Goal: Task Accomplishment & Management: Complete application form

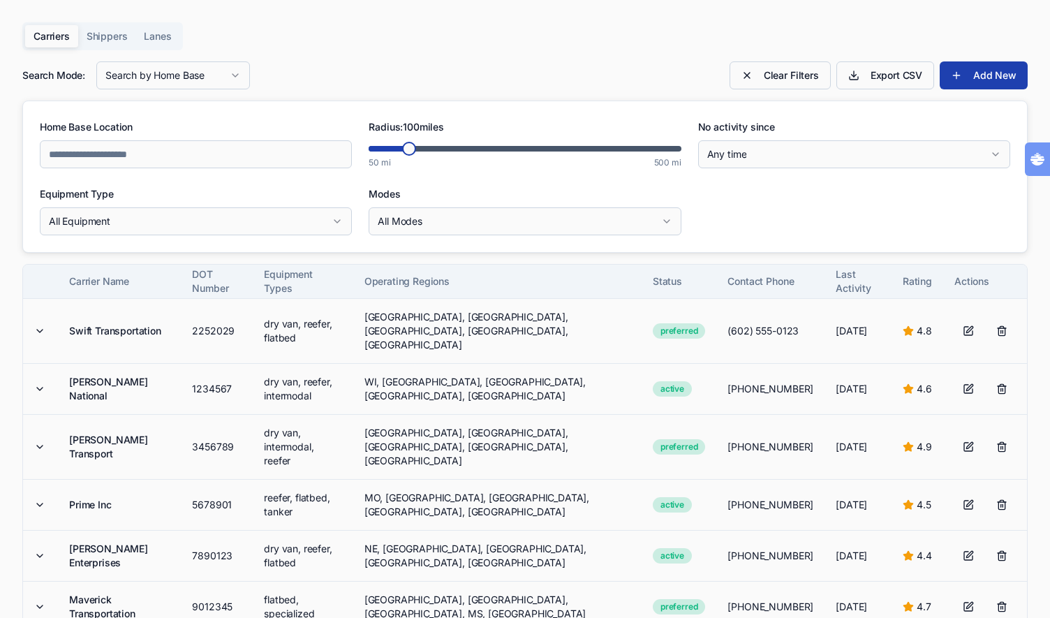
click at [216, 57] on div "Carriers Shippers Lanes Search Mode: Search by Home Base Clear Filters Export C…" at bounding box center [524, 429] width 1005 height 814
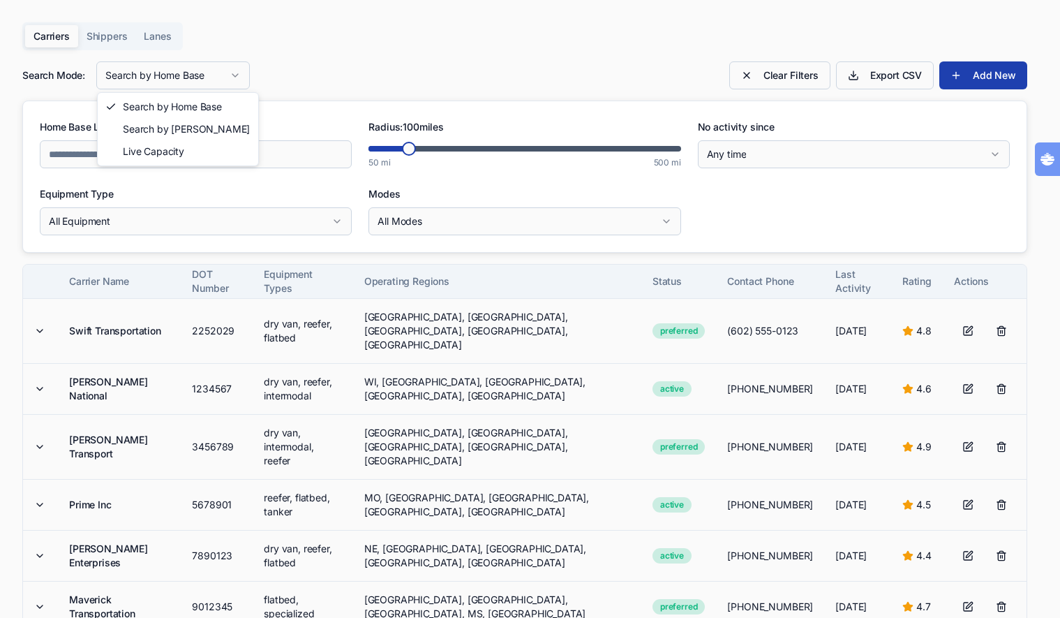
click at [211, 70] on html "Carriers Shippers Lanes Search Mode: Search by Home Base Clear Filters Export C…" at bounding box center [530, 562] width 1060 height 1125
click at [344, 53] on html "Carriers Shippers Lanes Search Mode: Search by Home Base Clear Filters Export C…" at bounding box center [530, 562] width 1060 height 1125
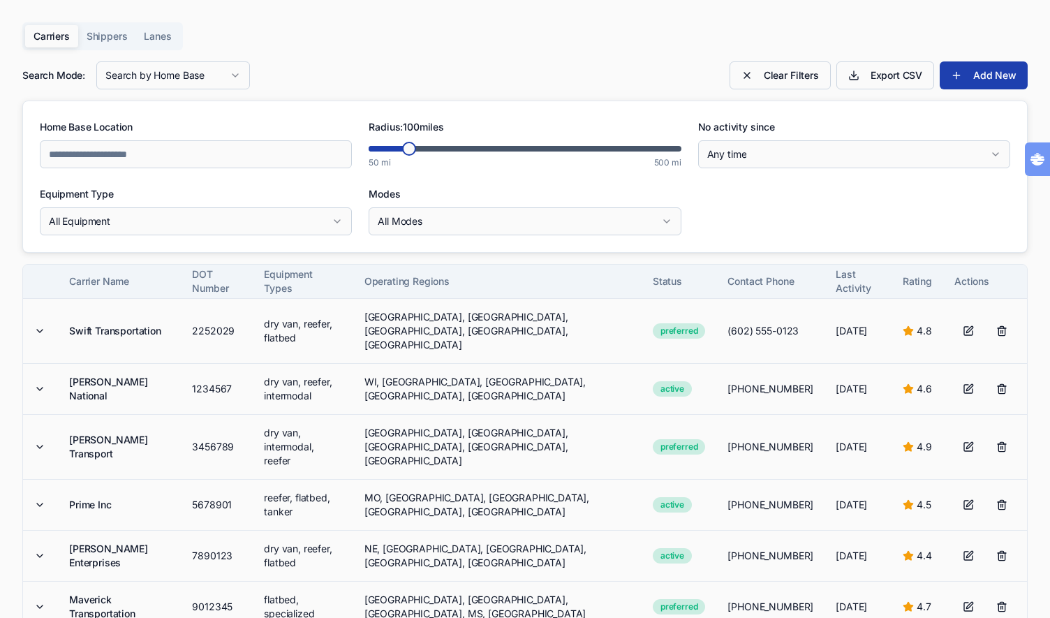
click at [119, 47] on div "Carriers Shippers Lanes" at bounding box center [102, 36] width 161 height 28
click at [119, 43] on button "Shippers" at bounding box center [107, 36] width 58 height 22
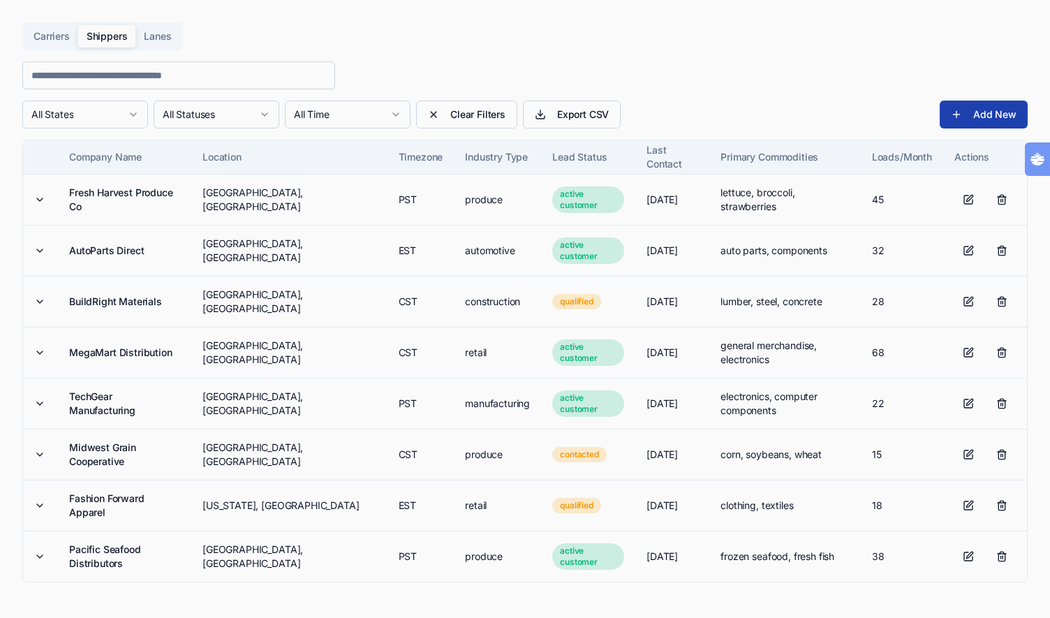
click at [172, 39] on button "Lanes" at bounding box center [157, 36] width 44 height 22
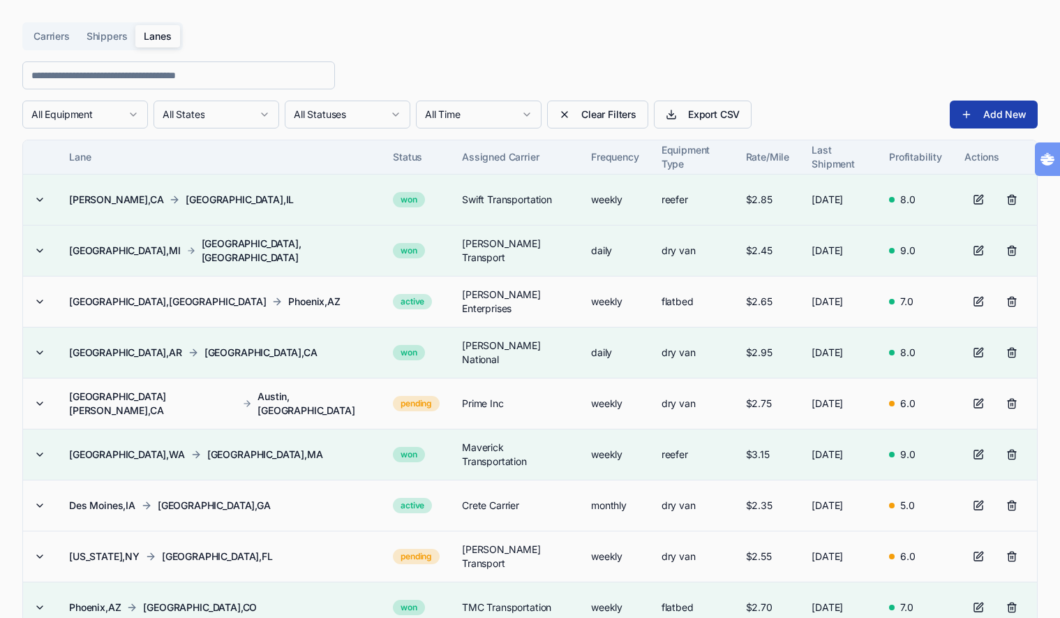
click at [91, 38] on button "Shippers" at bounding box center [107, 36] width 58 height 22
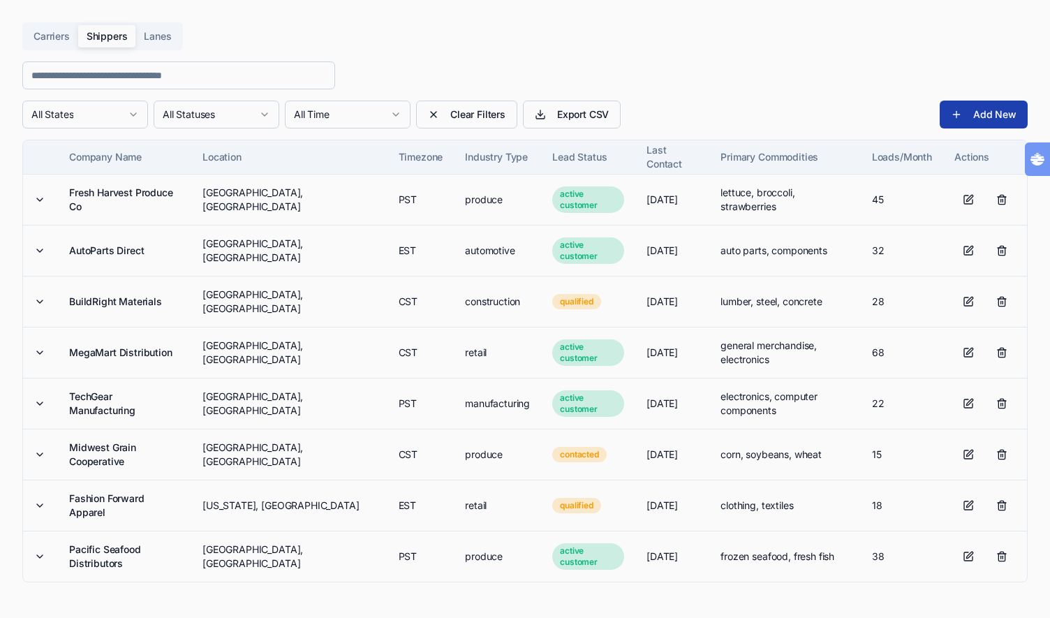
click at [75, 41] on button "Carriers" at bounding box center [51, 36] width 53 height 22
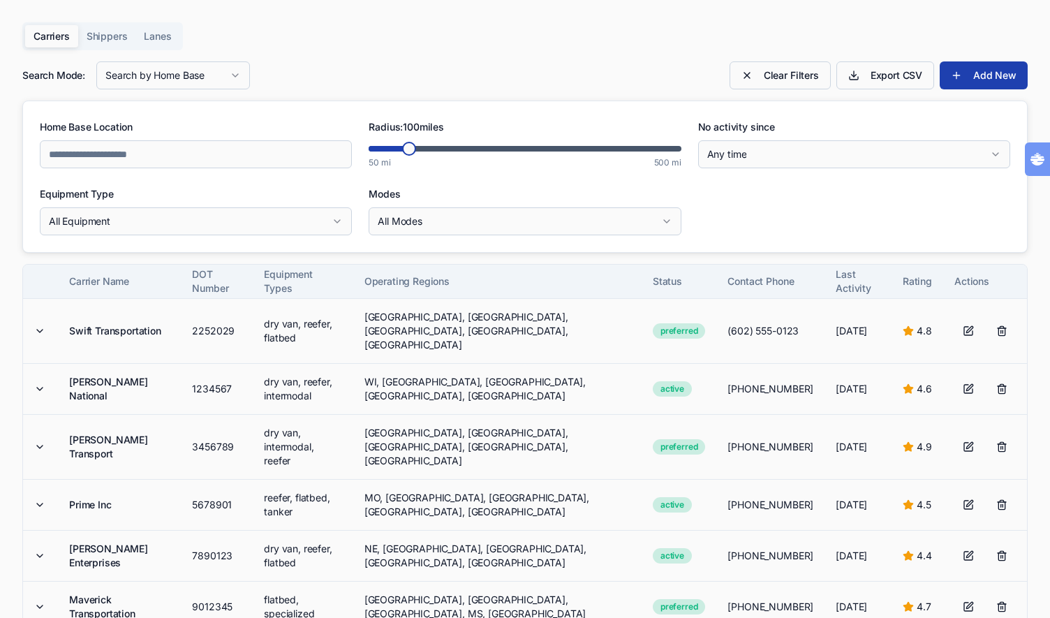
click at [291, 24] on div "Carriers Shippers Lanes Search Mode: Search by Home Base Clear Filters Export C…" at bounding box center [524, 429] width 1005 height 814
click at [94, 31] on button "Shippers" at bounding box center [107, 36] width 58 height 22
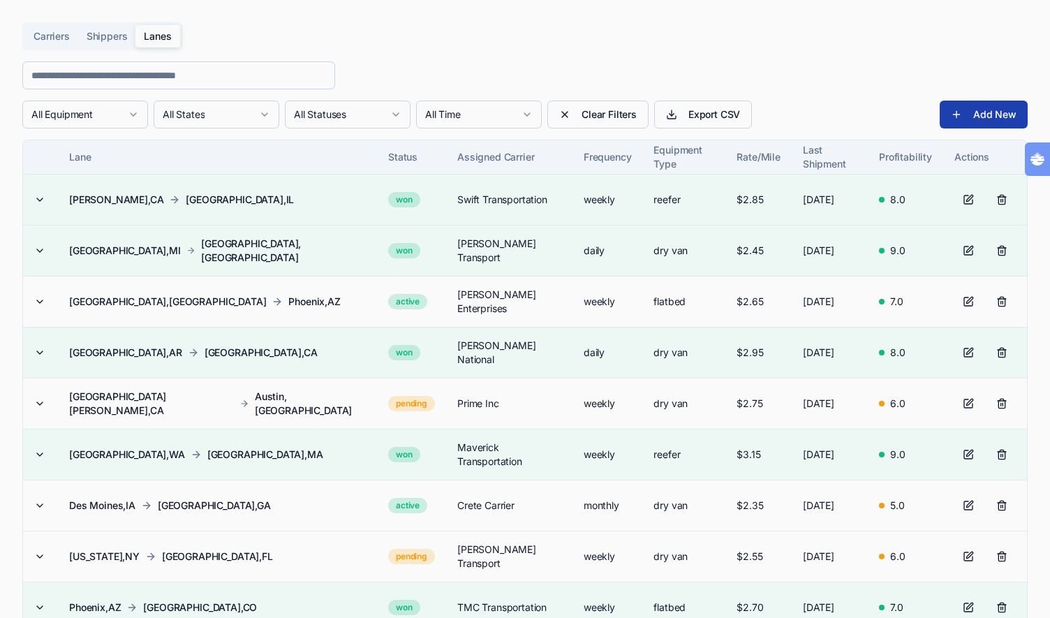
click at [146, 36] on button "Lanes" at bounding box center [157, 36] width 44 height 22
click at [49, 37] on button "Carriers" at bounding box center [51, 36] width 53 height 22
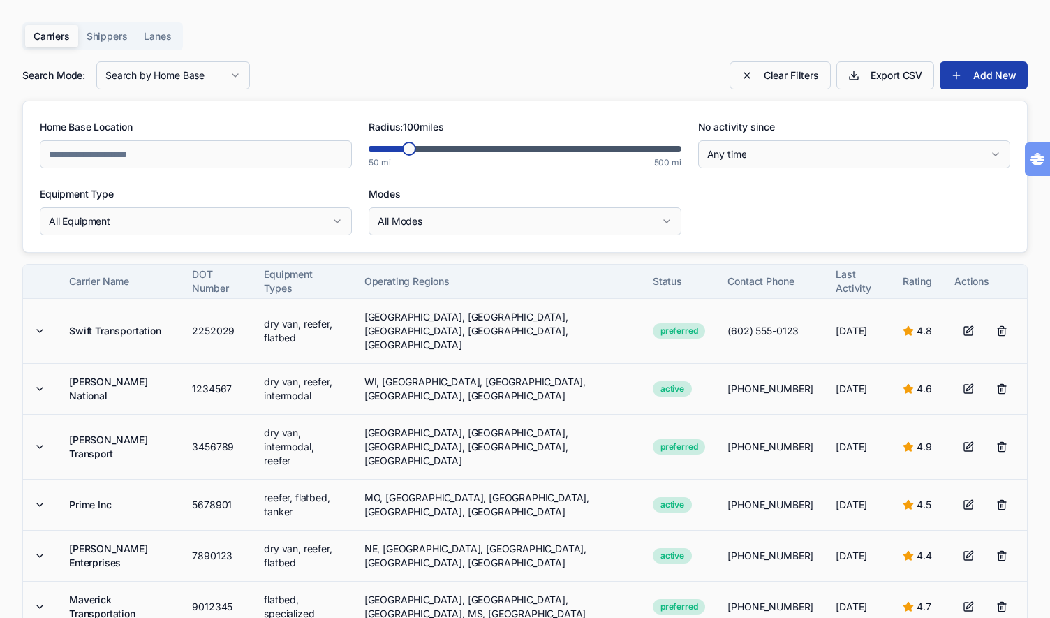
scroll to position [213, 0]
click at [160, 229] on html "Carriers Shippers Lanes Search Mode: Search by Home Base Clear Filters Export C…" at bounding box center [525, 562] width 1050 height 1125
click at [251, 165] on input "Home Base Location" at bounding box center [196, 154] width 312 height 28
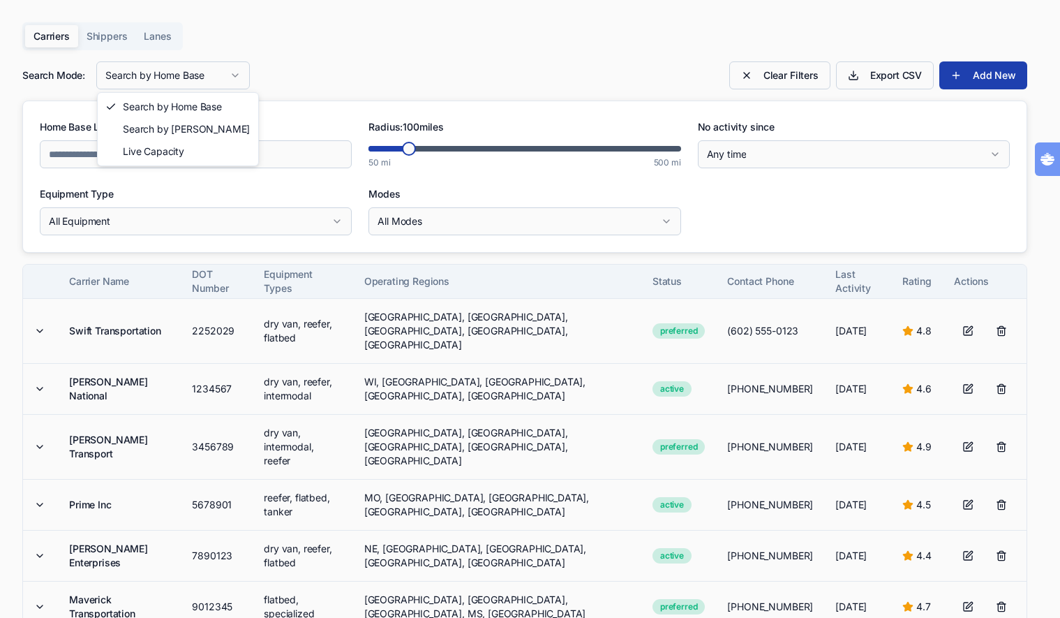
click at [154, 80] on html "Carriers Shippers Lanes Search Mode: Search by Home Base Clear Filters Export C…" at bounding box center [530, 562] width 1060 height 1125
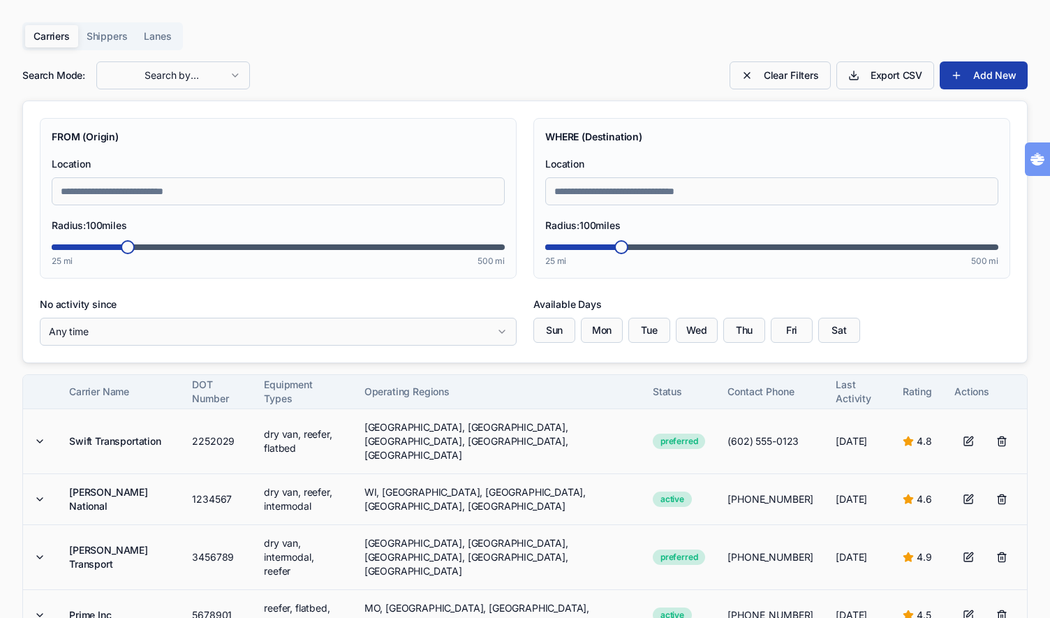
click at [302, 188] on input "Location" at bounding box center [278, 191] width 453 height 28
type input "*"
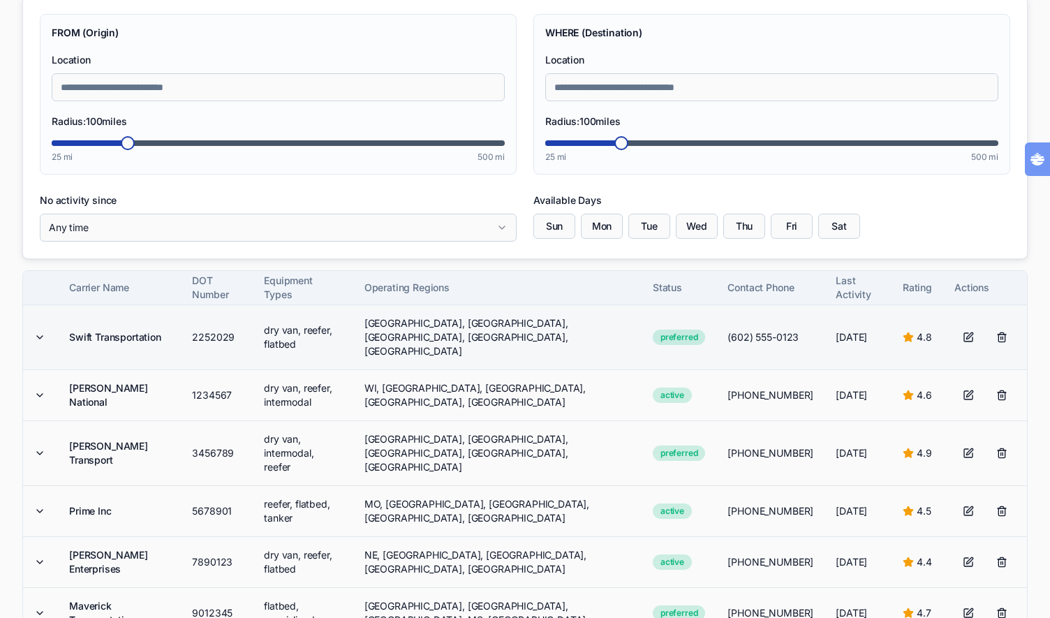
scroll to position [17, 0]
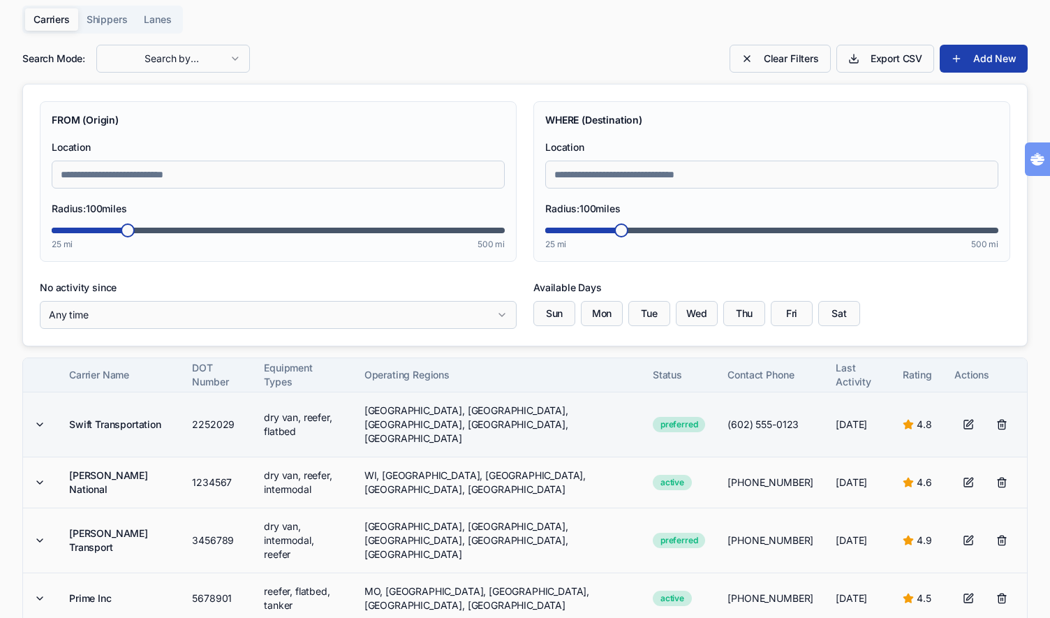
click at [215, 431] on td "2252029" at bounding box center [217, 424] width 72 height 65
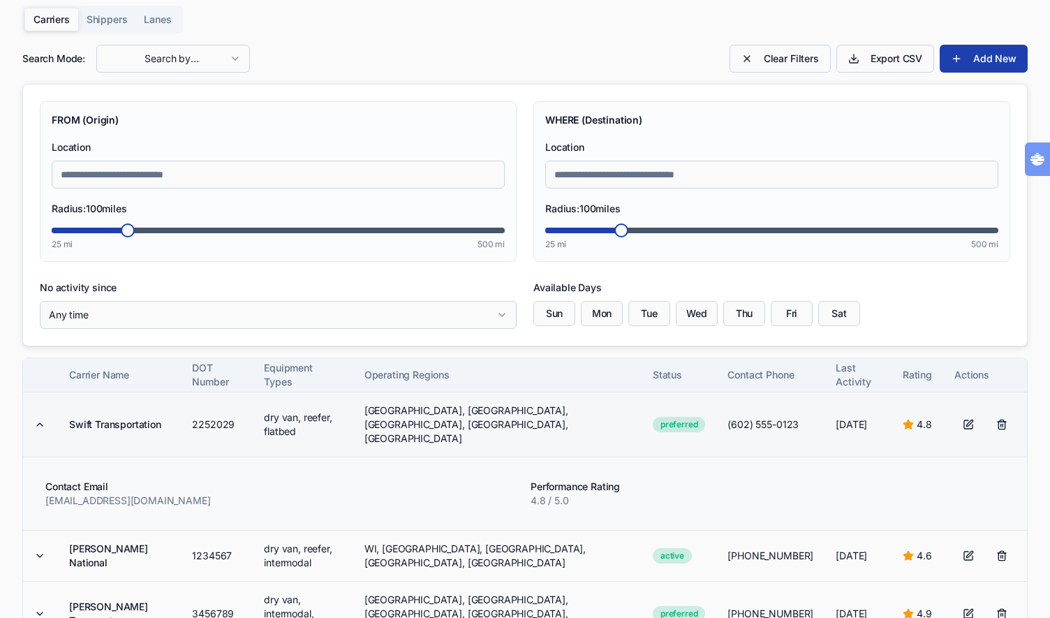
click at [181, 433] on td "Swift Transportation" at bounding box center [119, 424] width 123 height 65
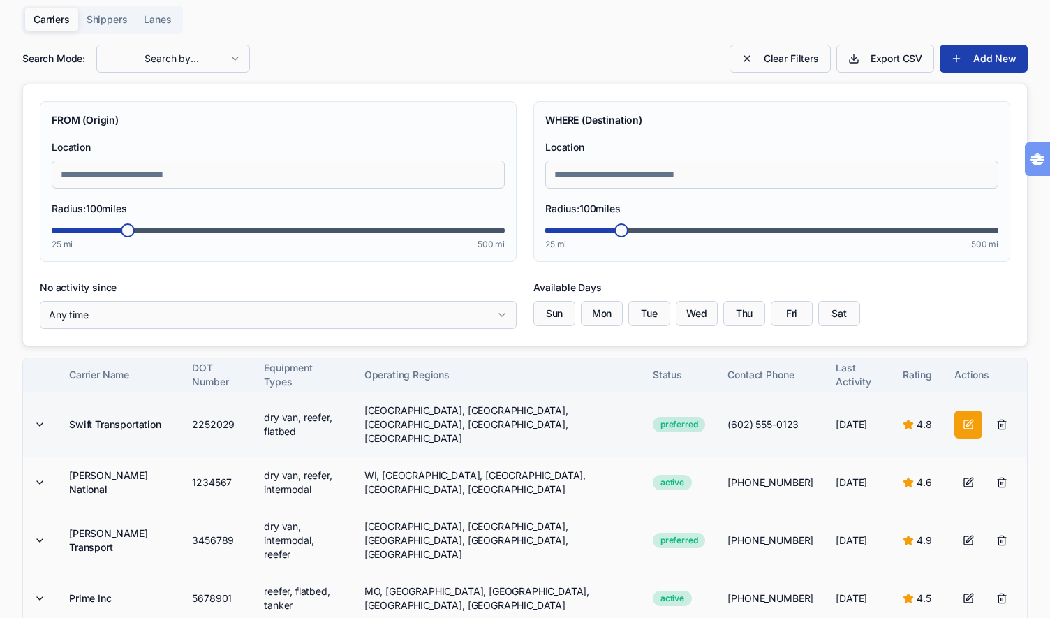
click at [968, 415] on button at bounding box center [968, 425] width 28 height 28
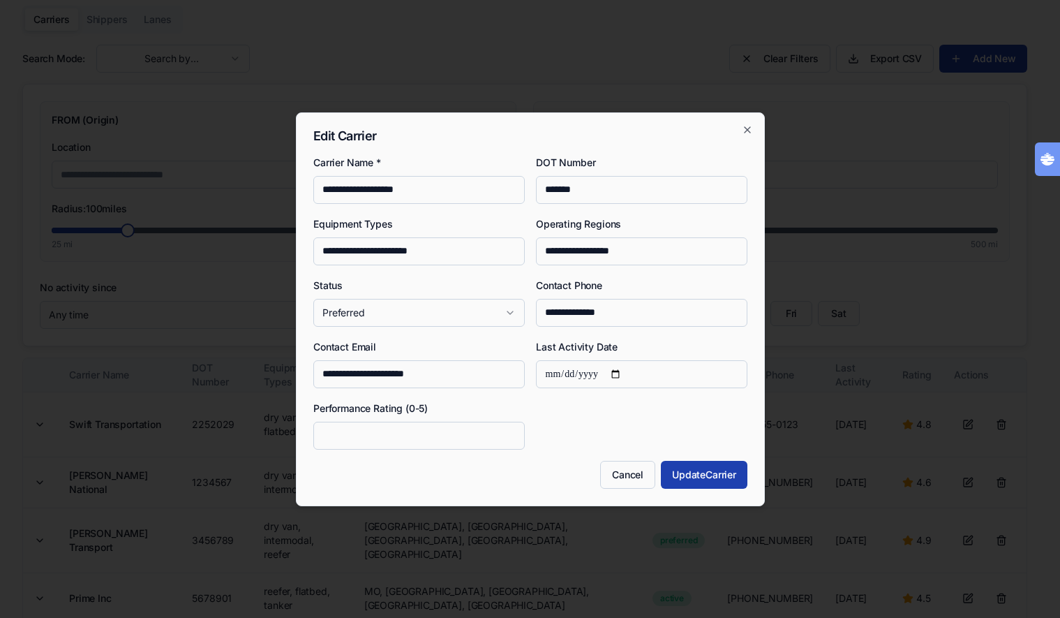
click at [755, 129] on div "**********" at bounding box center [530, 309] width 469 height 394
click at [747, 126] on icon "button" at bounding box center [747, 129] width 11 height 11
type input "*"
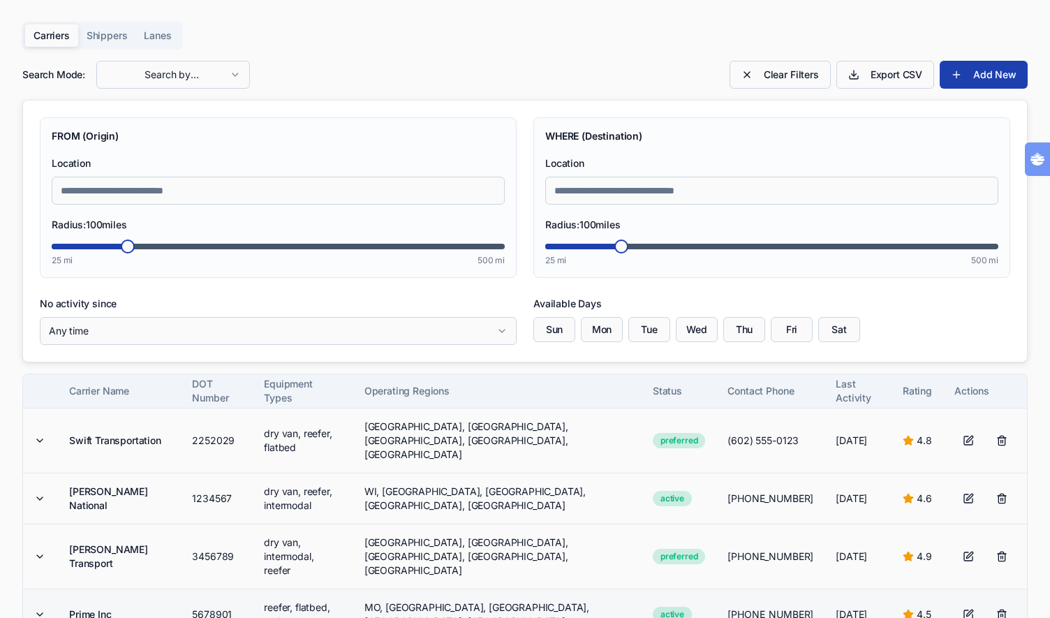
scroll to position [0, 0]
click at [241, 15] on main "Carriers Shippers Lanes Search Mode: Search by Lanes Clear Filters Export CSV A…" at bounding box center [525, 484] width 1050 height 969
